Goal: Navigation & Orientation: Find specific page/section

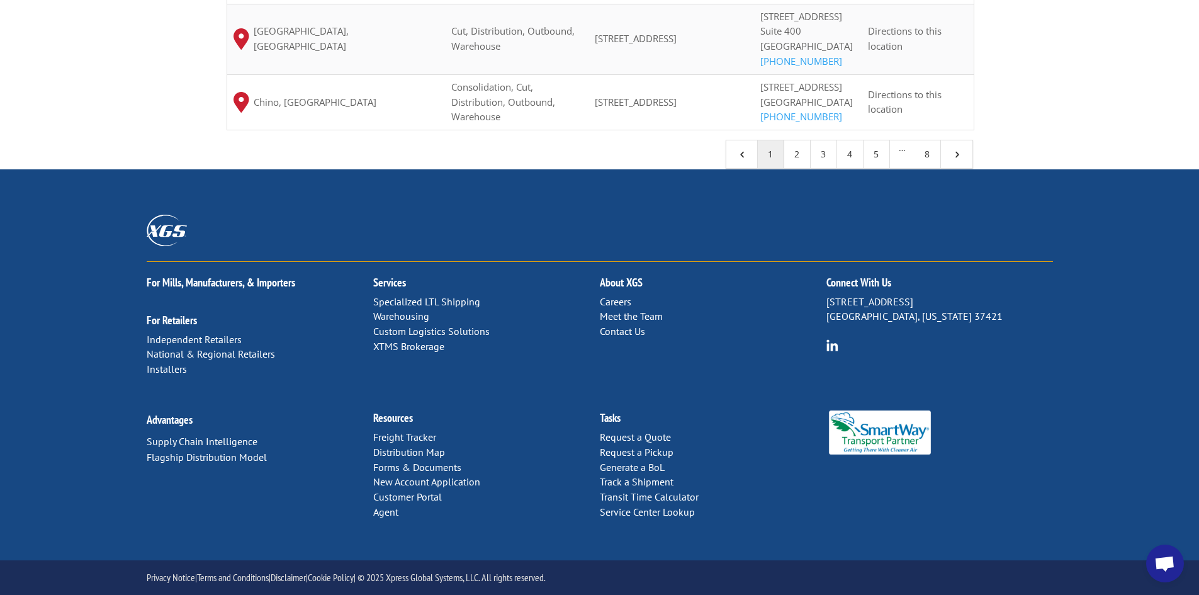
scroll to position [14, 0]
click at [655, 499] on link "Transit Time Calculator" at bounding box center [649, 496] width 99 height 13
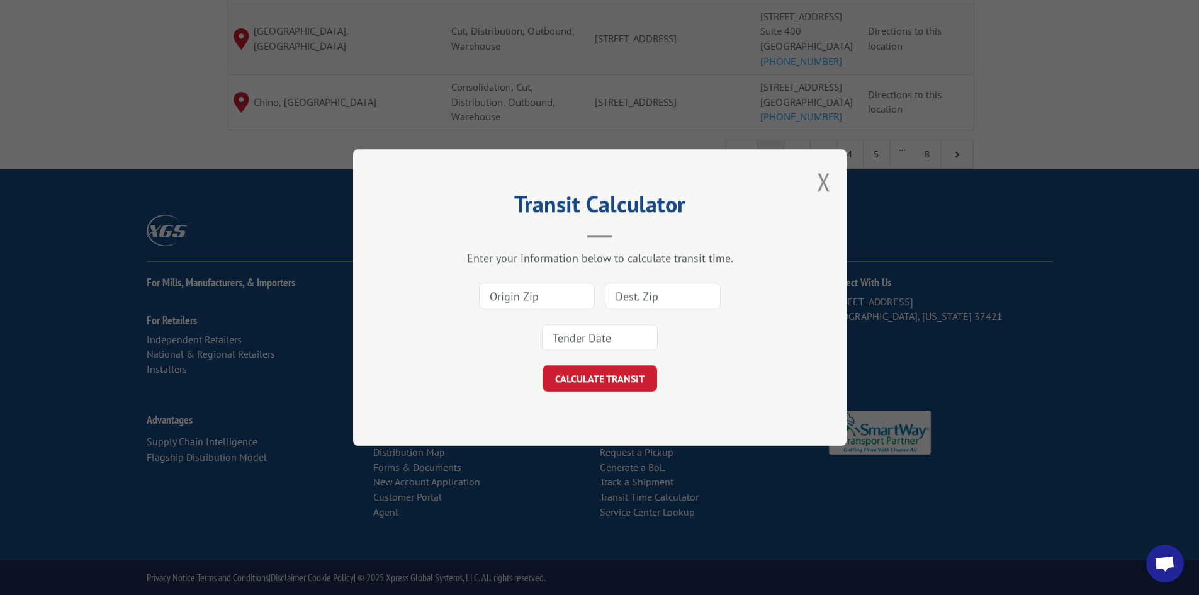
paste input "48858"
type input "48858"
click at [829, 183] on button "Close modal" at bounding box center [824, 181] width 14 height 33
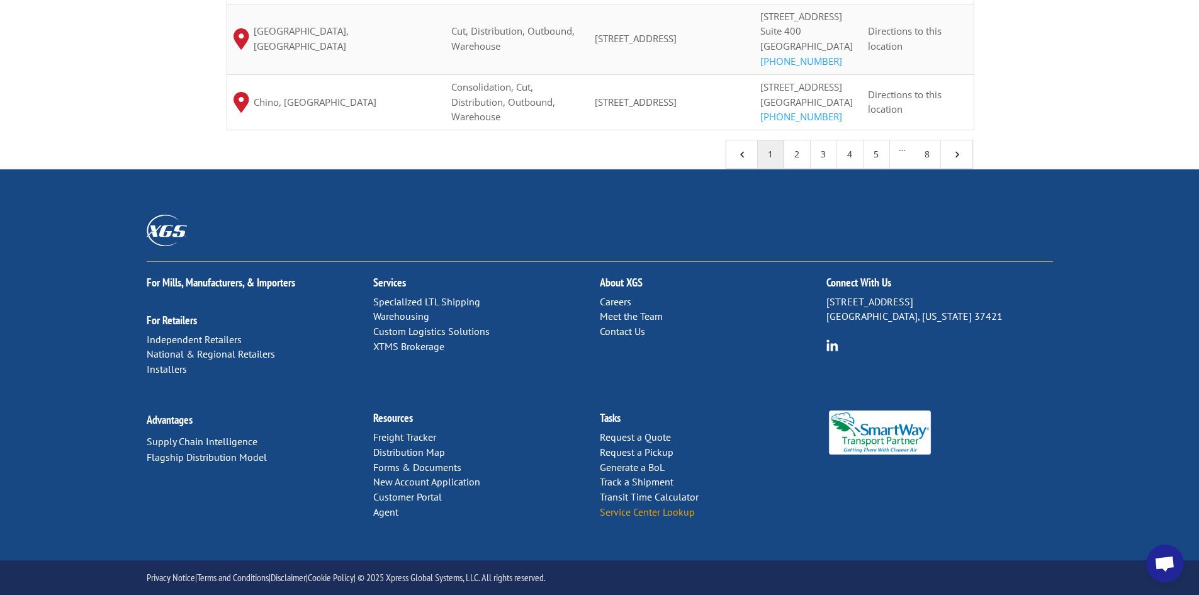
click at [666, 518] on link "Service Center Lookup" at bounding box center [647, 512] width 95 height 13
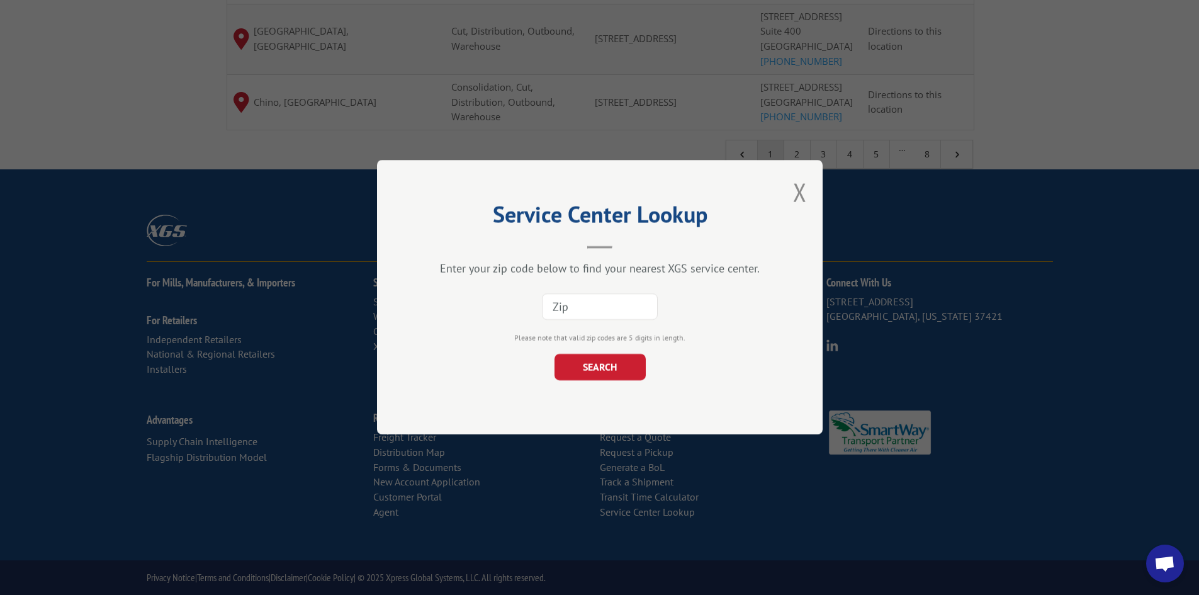
paste input "48858"
type input "48858"
click at [620, 377] on button "SEARCH" at bounding box center [599, 367] width 91 height 26
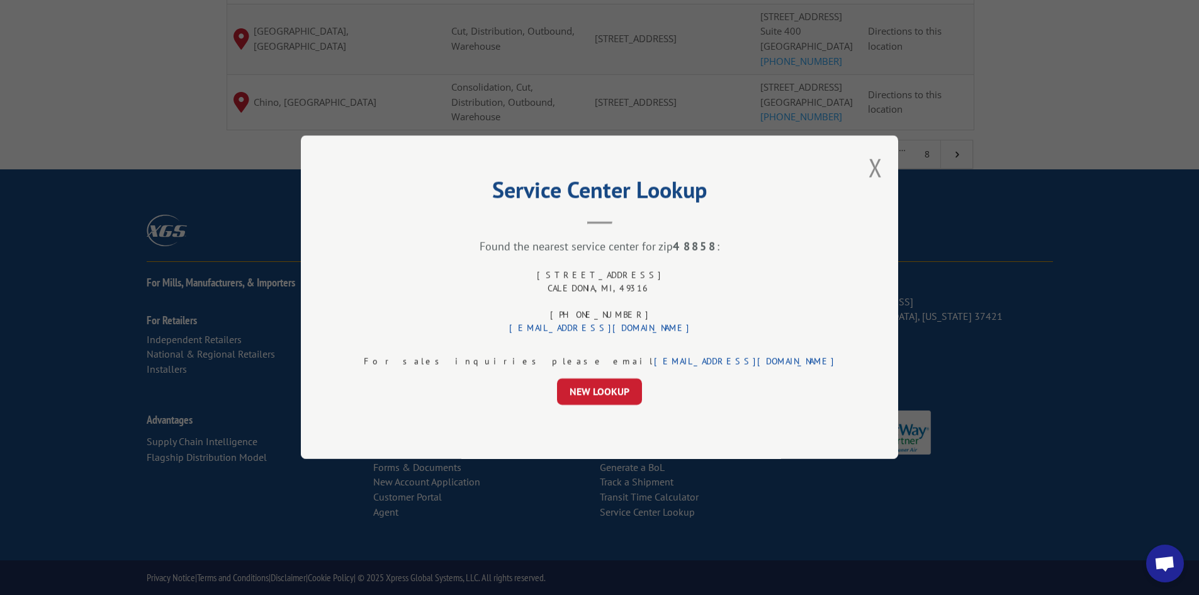
click at [601, 274] on div "[STREET_ADDRESS] (616) 871-3558 [EMAIL_ADDRESS][DOMAIN_NAME]" at bounding box center [599, 302] width 181 height 66
click at [595, 276] on div "[STREET_ADDRESS] (616) 871-3558 [EMAIL_ADDRESS][DOMAIN_NAME]" at bounding box center [599, 302] width 181 height 66
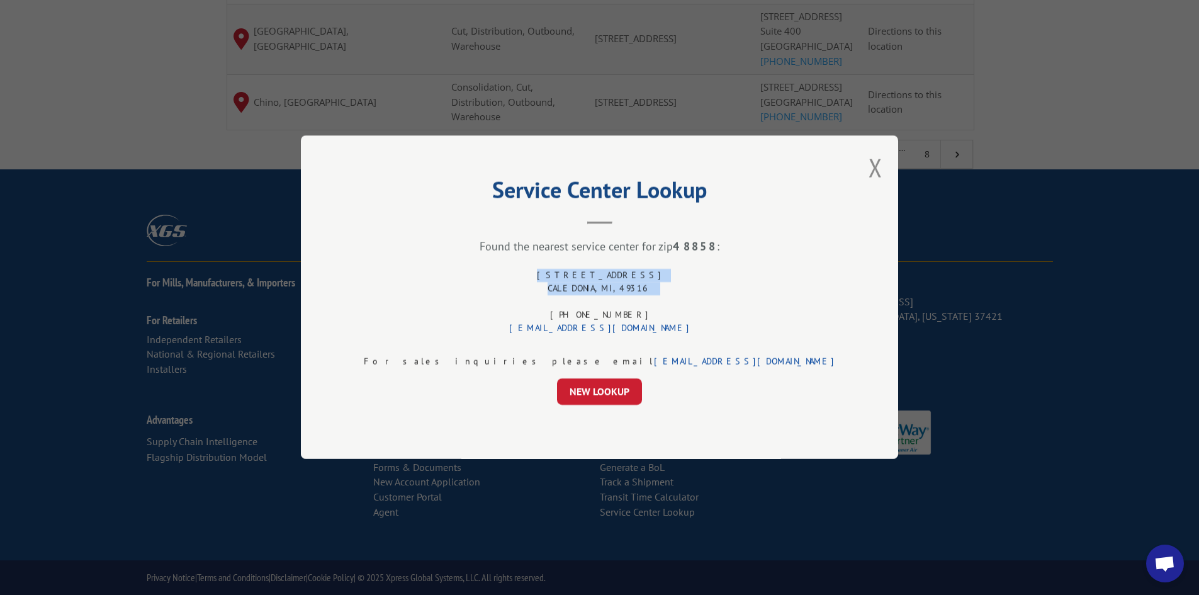
drag, startPoint x: 595, startPoint y: 276, endPoint x: 605, endPoint y: 288, distance: 16.1
click at [605, 288] on div "[STREET_ADDRESS] (616) 871-3558 [EMAIL_ADDRESS][DOMAIN_NAME]" at bounding box center [599, 302] width 181 height 66
click at [869, 157] on button "Close modal" at bounding box center [876, 167] width 14 height 33
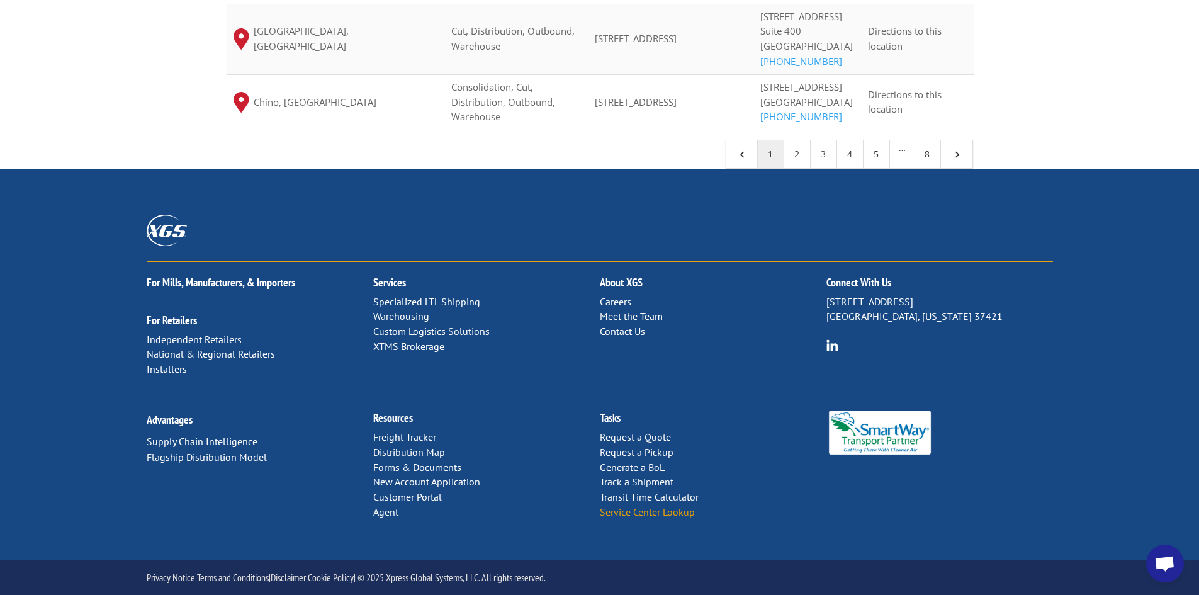
click at [669, 514] on link "Service Center Lookup" at bounding box center [647, 512] width 95 height 13
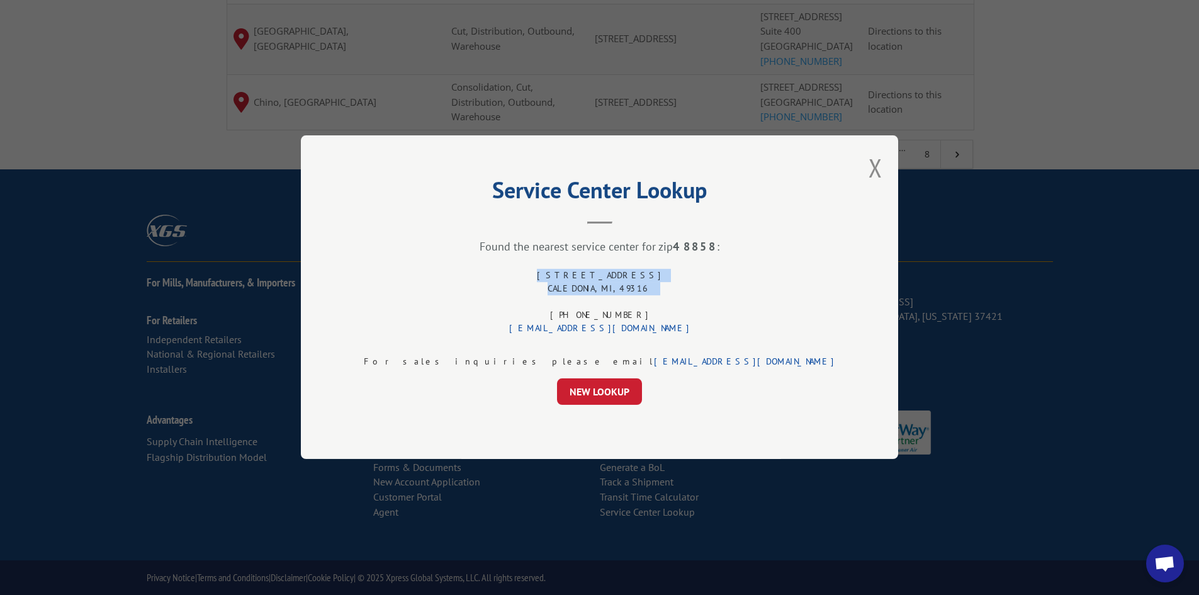
click at [604, 273] on div "[STREET_ADDRESS] (616) 871-3558 [EMAIL_ADDRESS][DOMAIN_NAME]" at bounding box center [599, 302] width 181 height 66
click at [574, 291] on div "[STREET_ADDRESS] (616) 871-3558 [EMAIL_ADDRESS][DOMAIN_NAME]" at bounding box center [599, 302] width 181 height 66
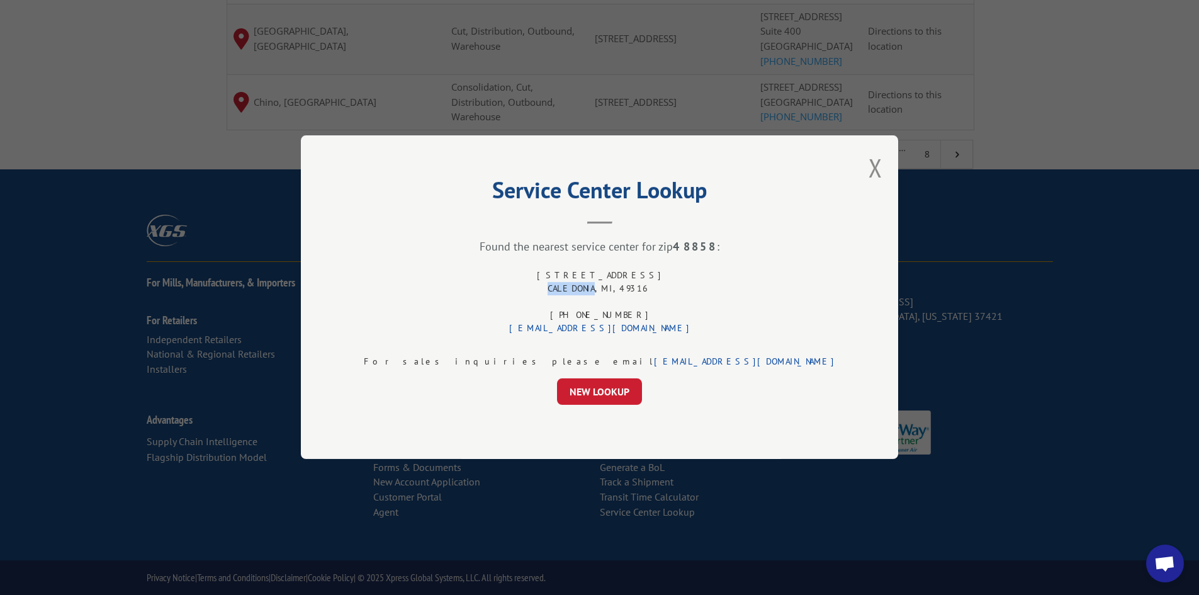
copy div "CALEDONIA"
click at [638, 290] on div "[STREET_ADDRESS] (616) 871-3558 [EMAIL_ADDRESS][DOMAIN_NAME]" at bounding box center [599, 302] width 181 height 66
copy div "49316"
